Goal: Navigation & Orientation: Find specific page/section

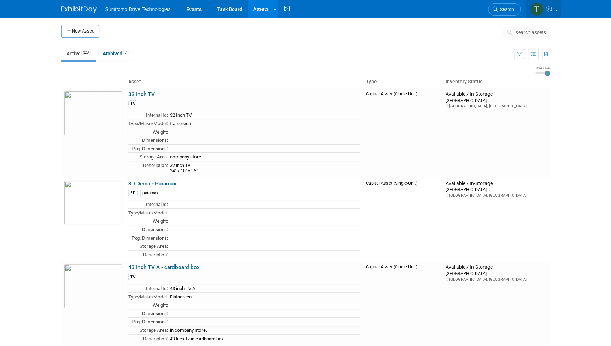
click at [552, 10] on icon at bounding box center [550, 9] width 8 height 6
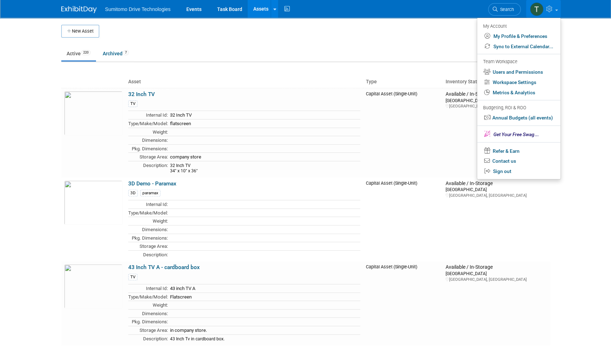
click at [589, 56] on body "Sumitomo Drive Technologies Events Task Board Assets New Asset Search Assets Bu…" at bounding box center [305, 173] width 611 height 346
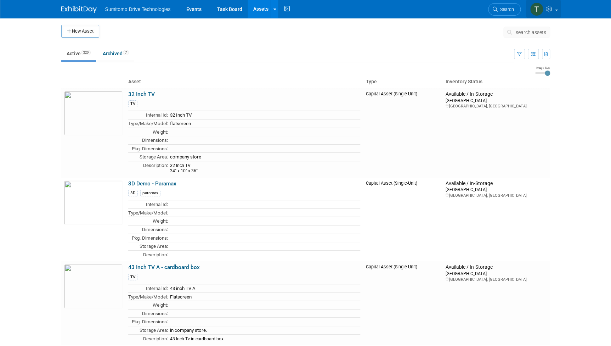
click at [554, 7] on icon at bounding box center [550, 9] width 8 height 6
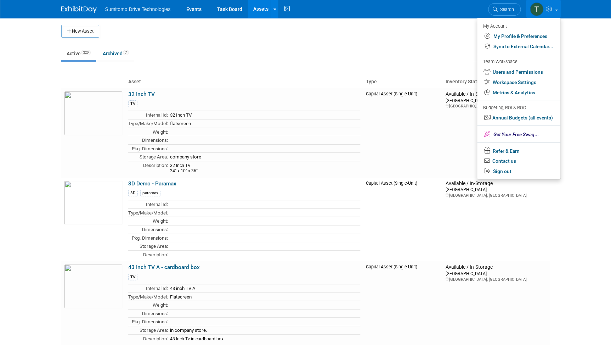
click at [578, 101] on body "Sumitomo Drive Technologies Events Task Board Assets New Asset Search Assets Bu…" at bounding box center [305, 173] width 611 height 346
